Goal: Task Accomplishment & Management: Use online tool/utility

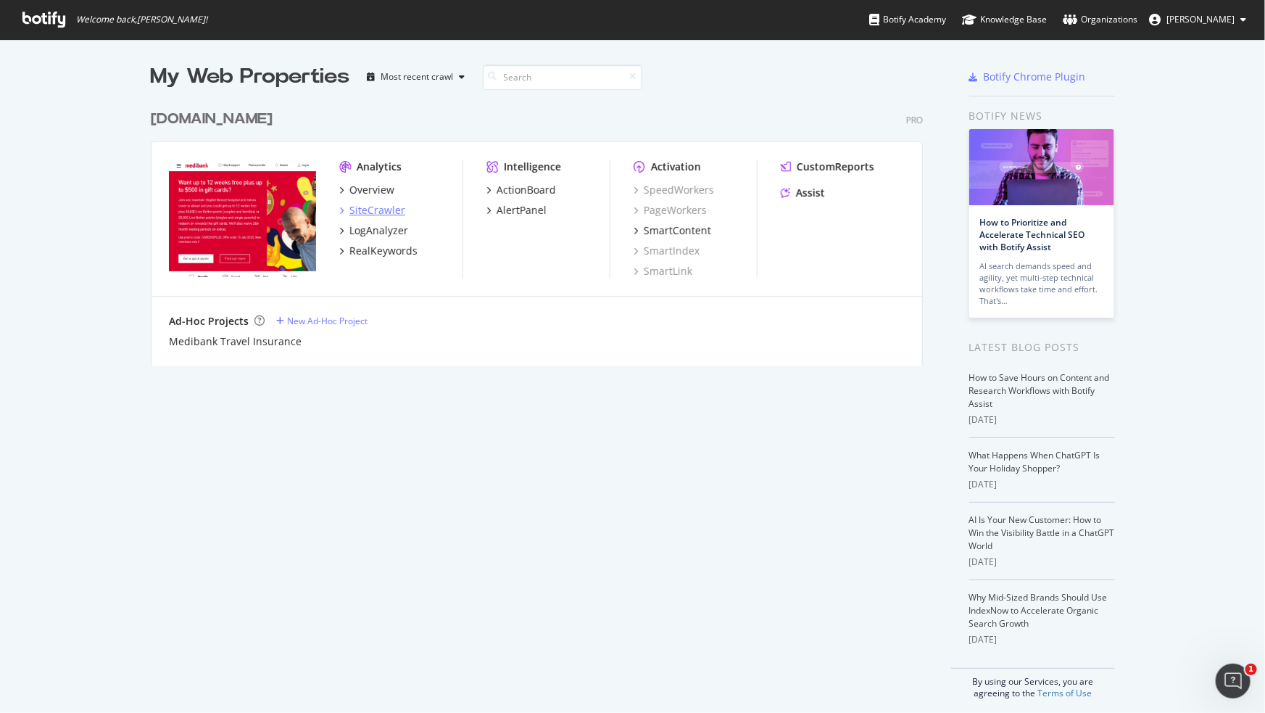
click at [370, 209] on div "SiteCrawler" at bounding box center [377, 210] width 56 height 14
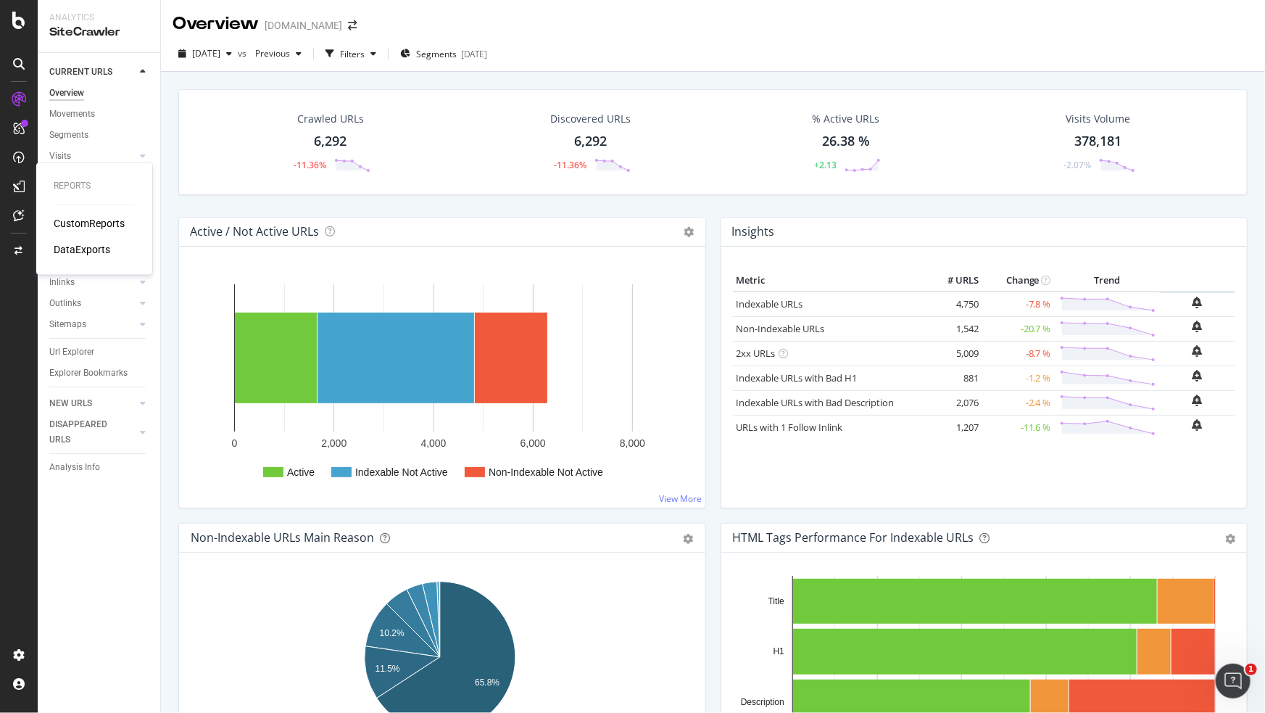
click at [91, 226] on div "CustomReports" at bounding box center [89, 224] width 71 height 14
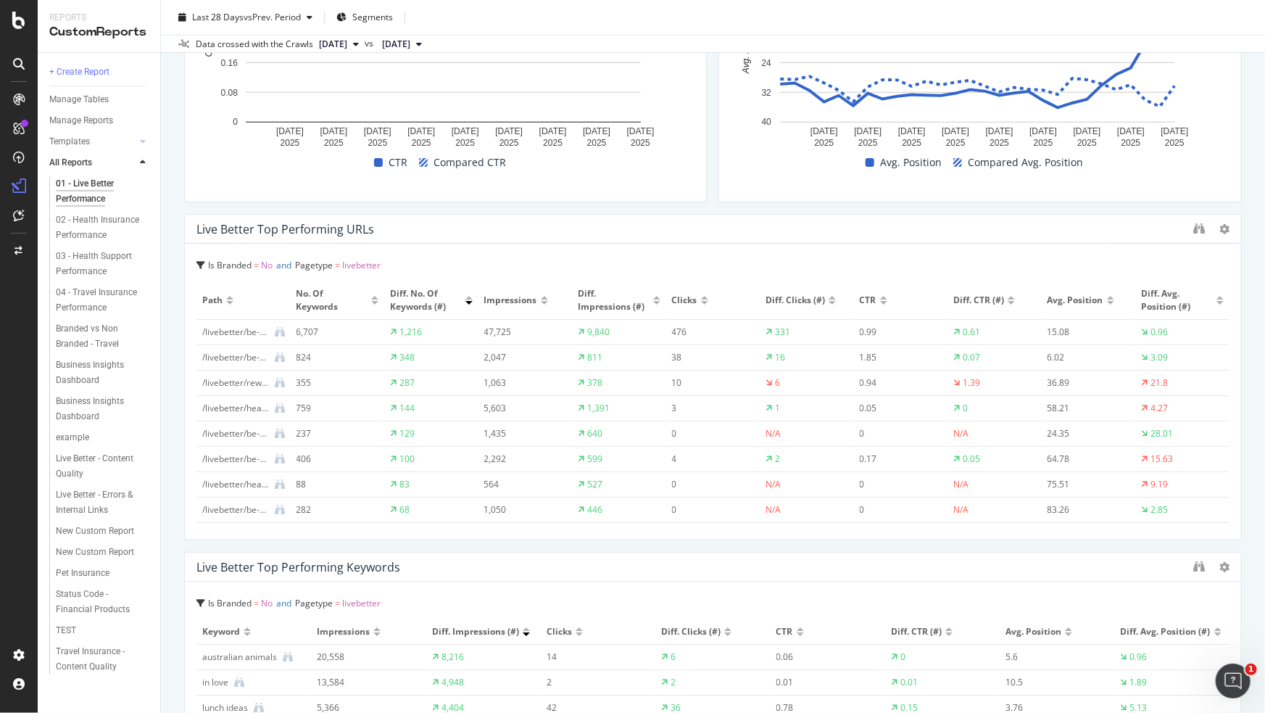
scroll to position [404, 0]
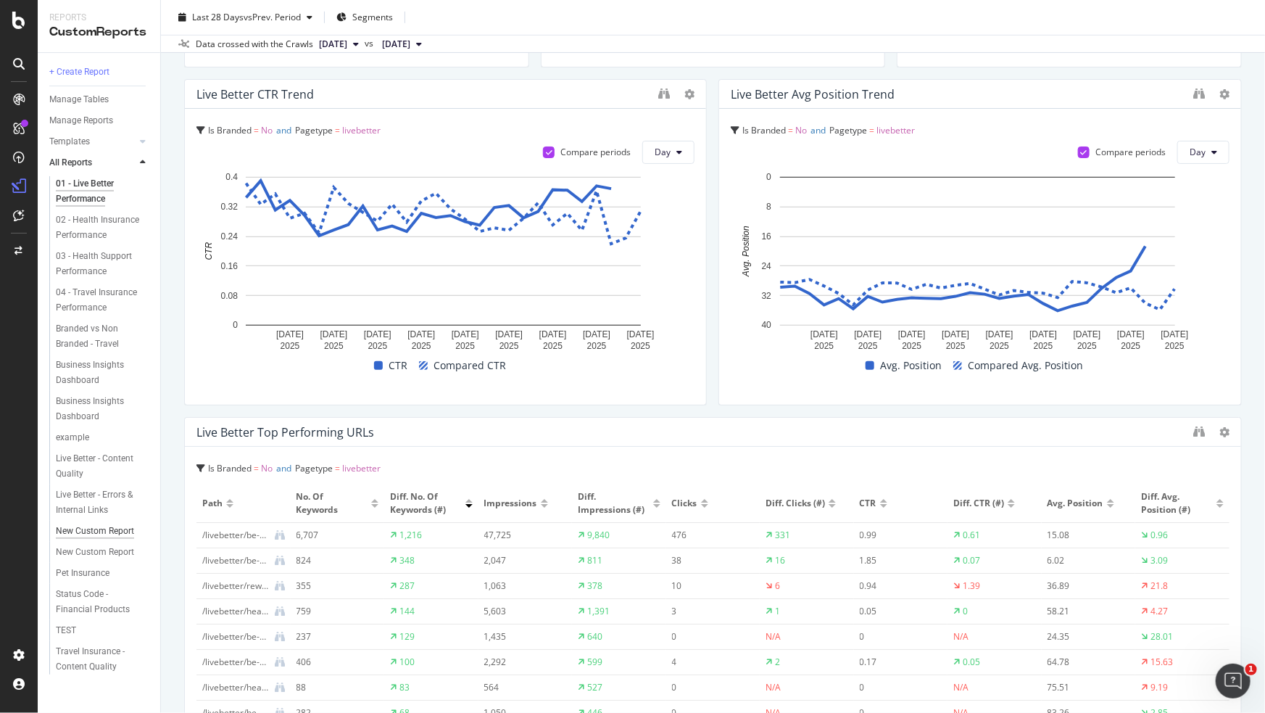
click at [104, 533] on div "New Custom Report" at bounding box center [95, 530] width 78 height 15
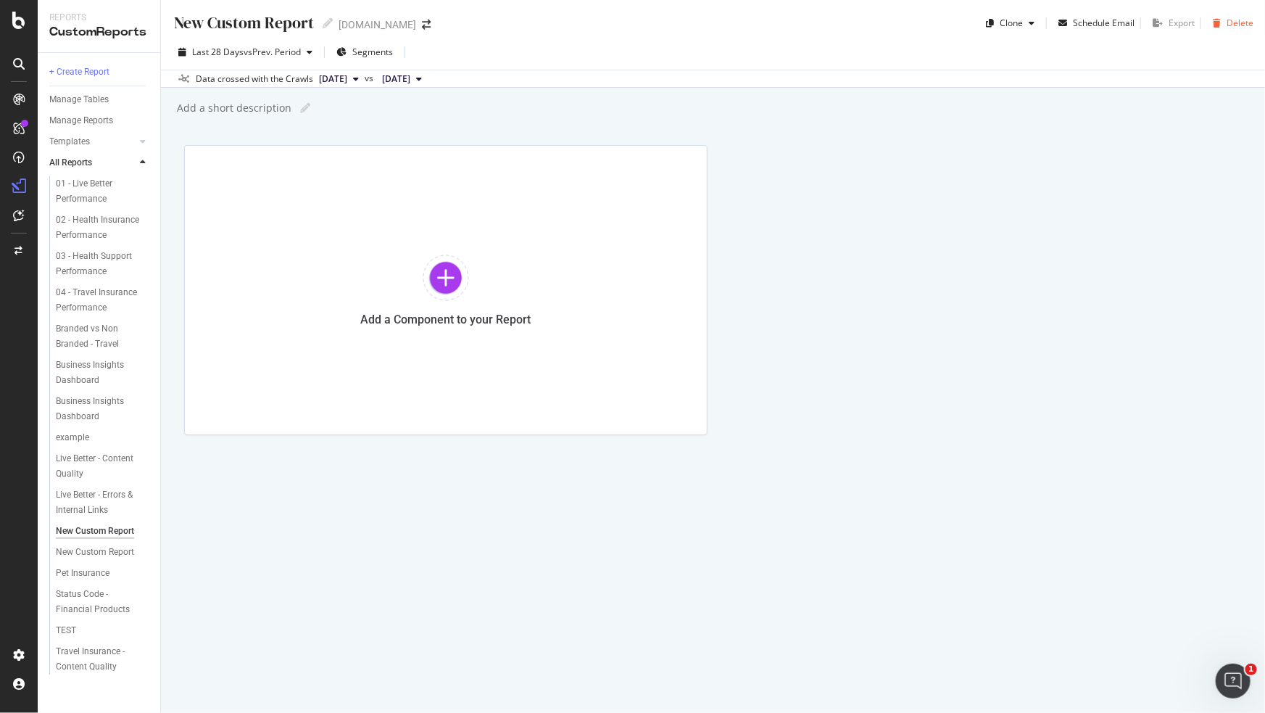
click at [1234, 22] on div "Delete" at bounding box center [1239, 23] width 27 height 12
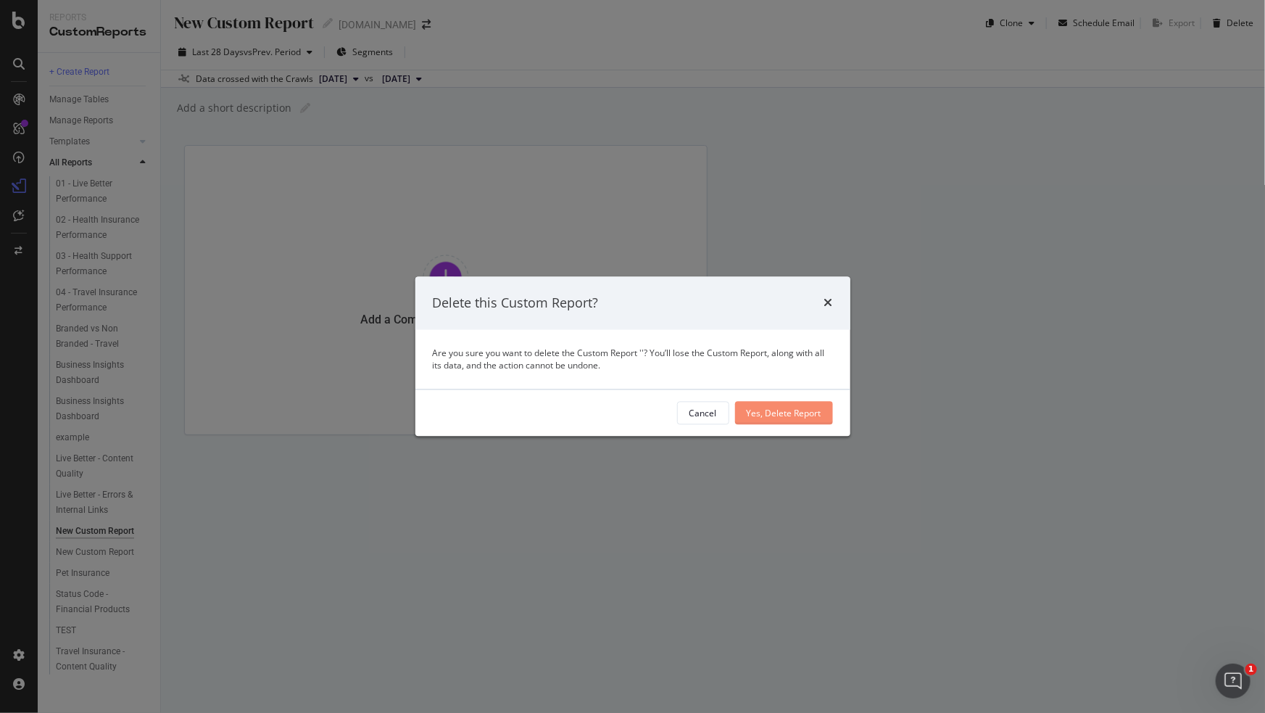
click at [780, 405] on div "Yes, Delete Report" at bounding box center [784, 413] width 75 height 22
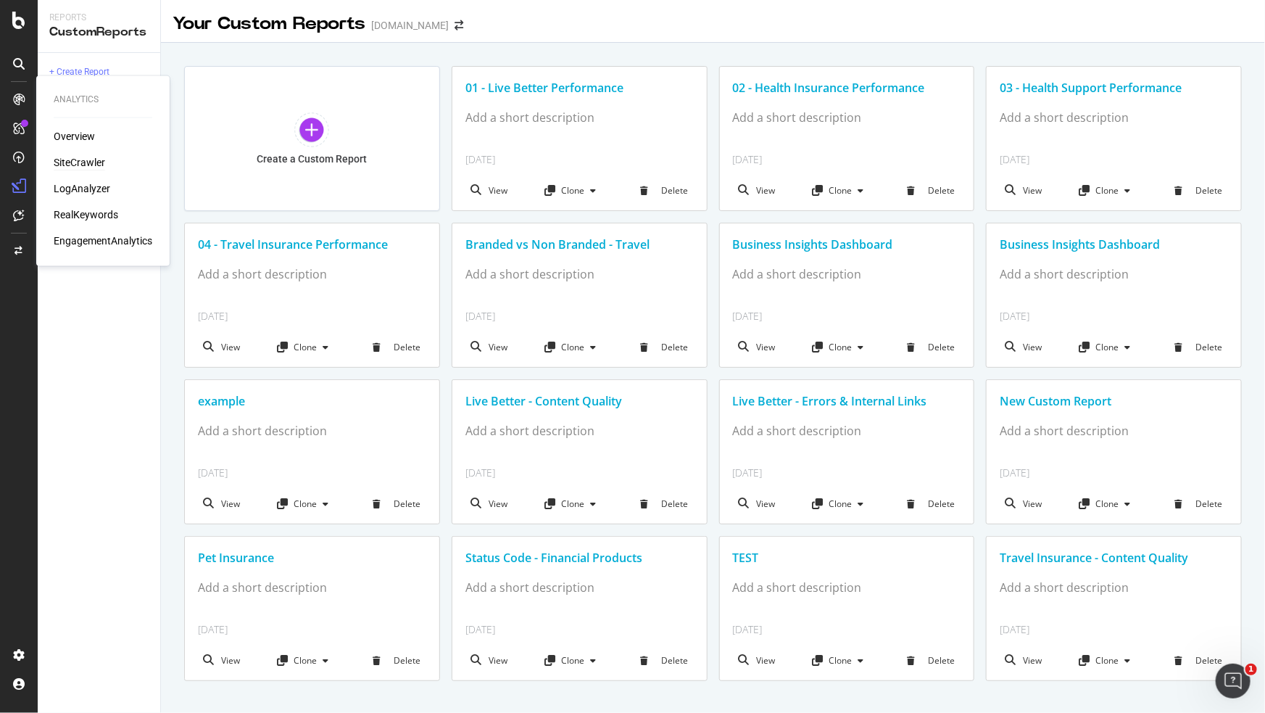
click at [80, 164] on div "SiteCrawler" at bounding box center [79, 163] width 51 height 14
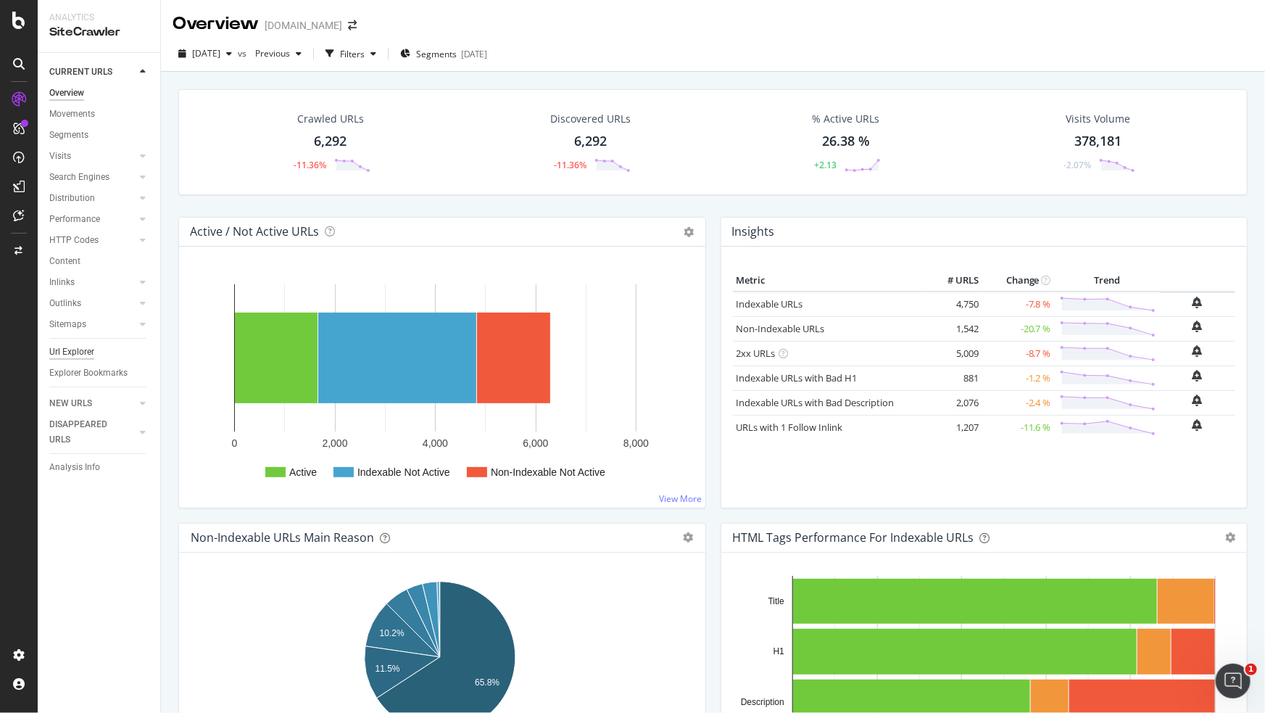
click at [63, 350] on div "Url Explorer" at bounding box center [71, 351] width 45 height 15
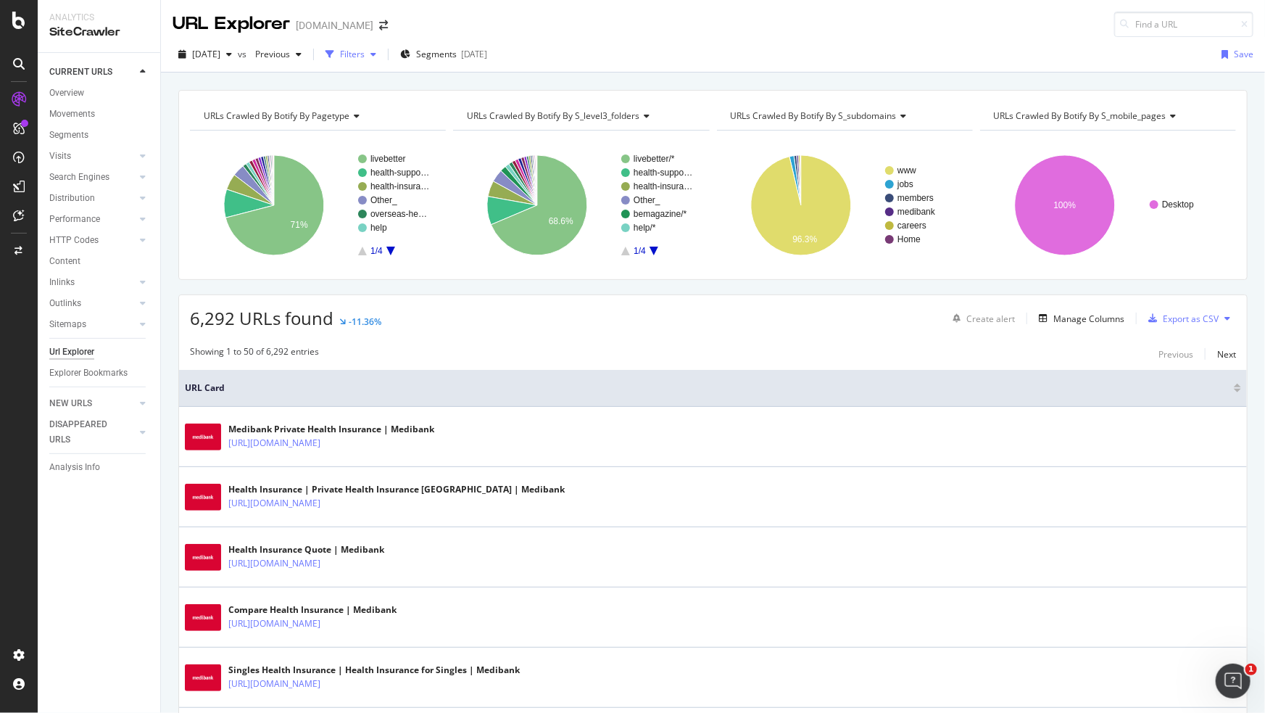
click at [382, 51] on div "button" at bounding box center [373, 54] width 17 height 9
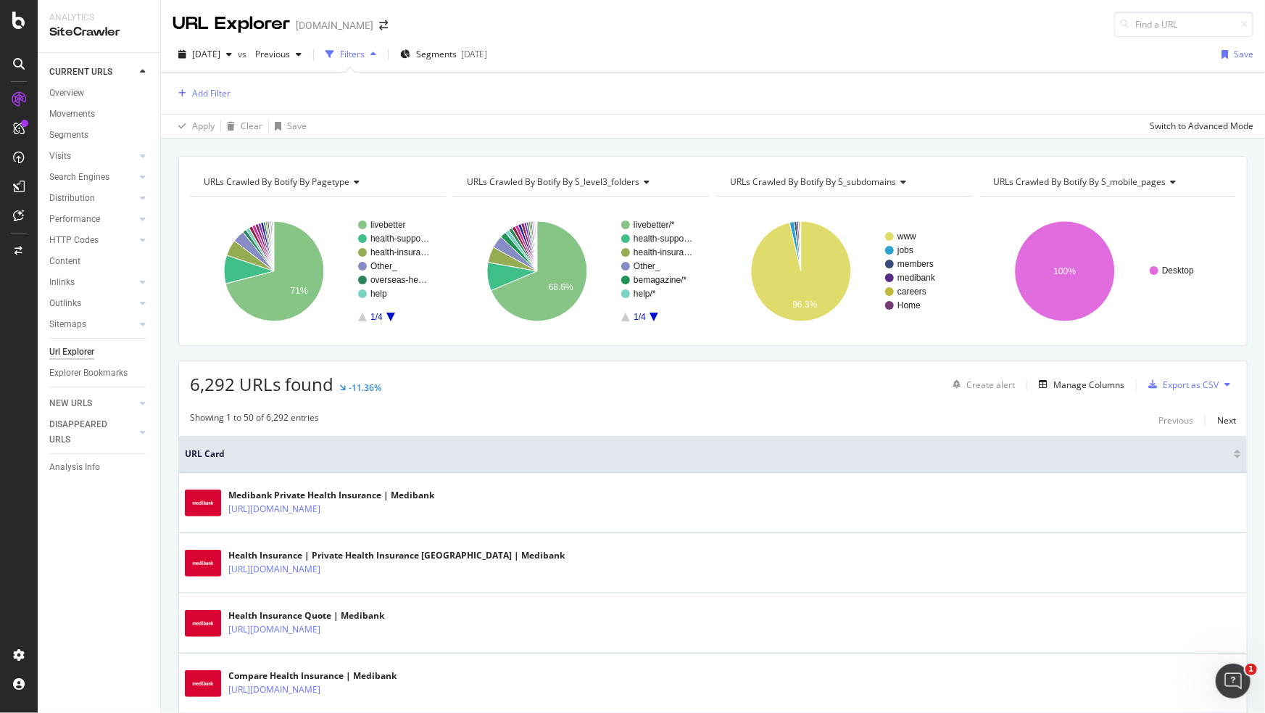
click at [382, 51] on div "button" at bounding box center [373, 54] width 17 height 9
